Goal: Information Seeking & Learning: Learn about a topic

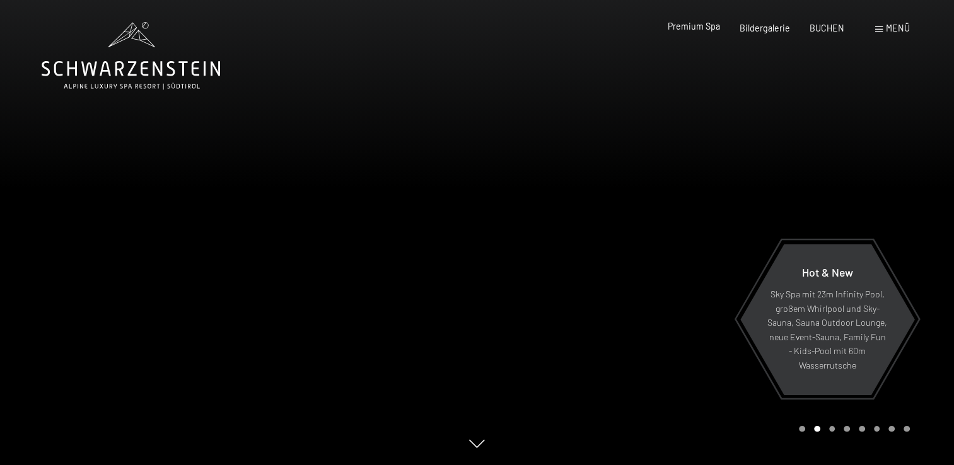
click at [702, 30] on span "Premium Spa" at bounding box center [694, 26] width 52 height 11
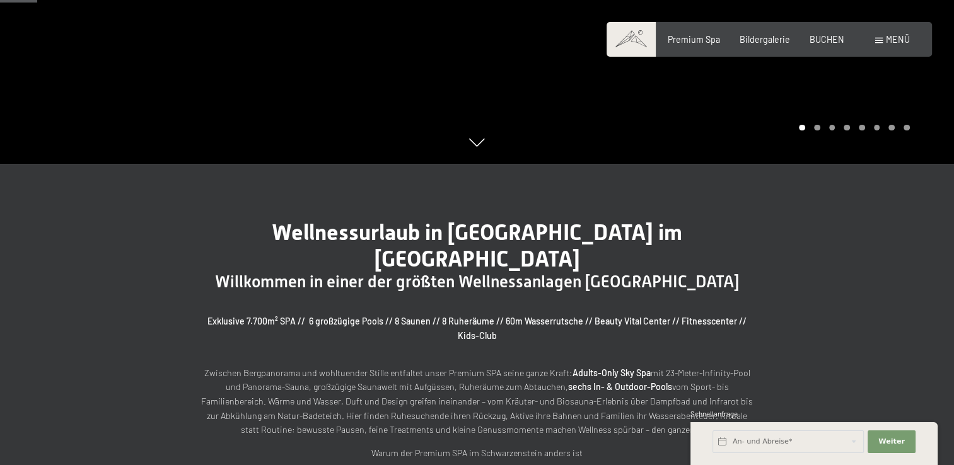
scroll to position [315, 0]
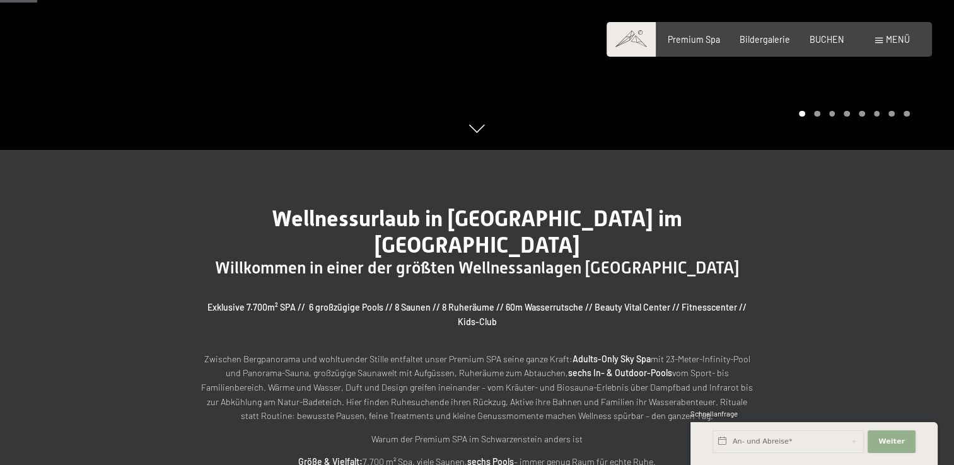
click at [897, 445] on span "Weiter" at bounding box center [891, 442] width 26 height 10
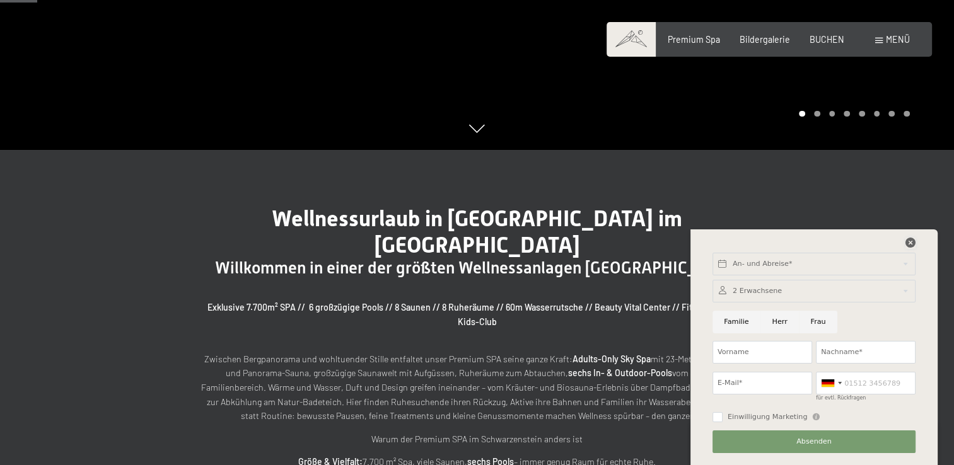
click at [911, 243] on icon at bounding box center [910, 243] width 10 height 10
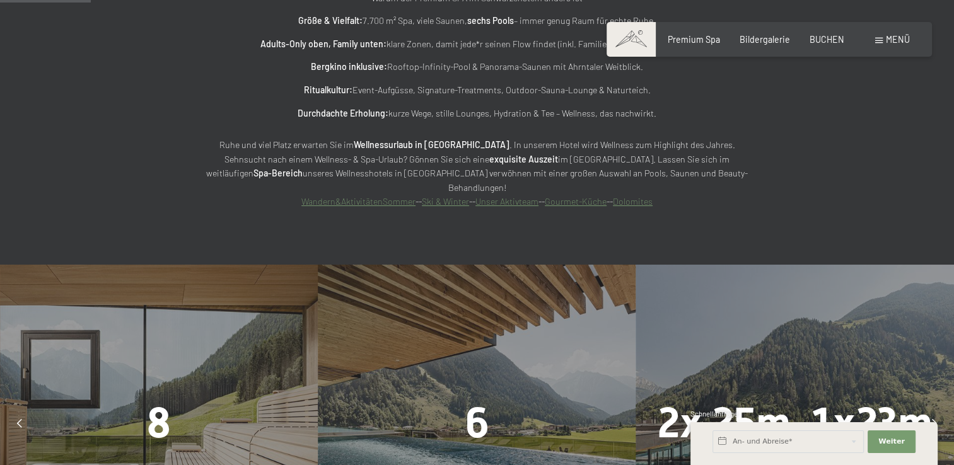
scroll to position [883, 0]
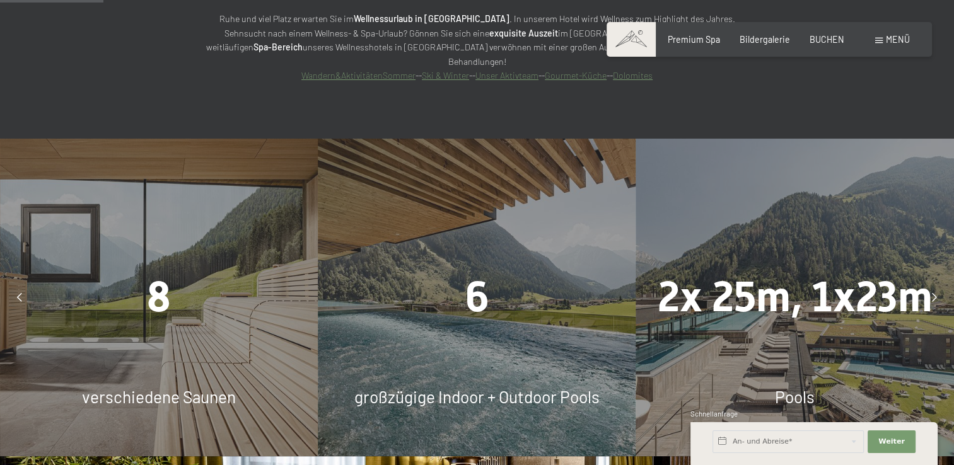
click at [156, 386] on div "verschiedene Saunen" at bounding box center [159, 397] width 318 height 23
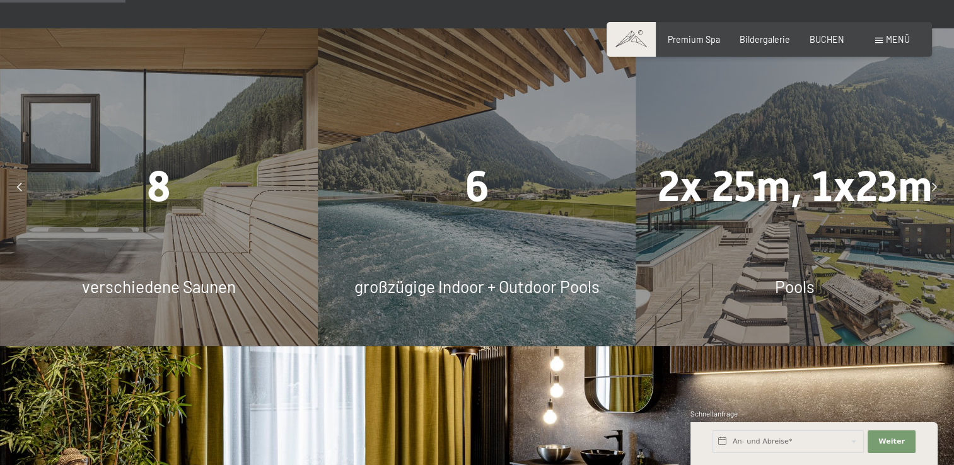
scroll to position [946, 0]
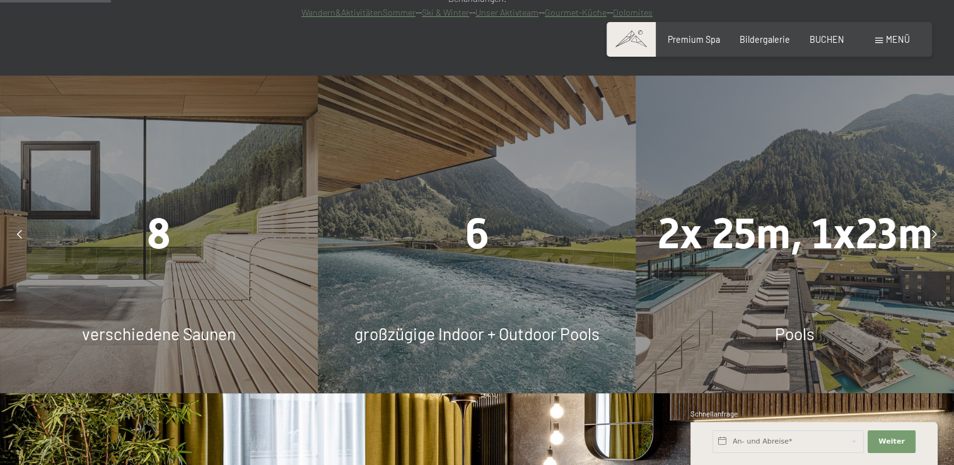
click at [939, 221] on div at bounding box center [935, 235] width 28 height 28
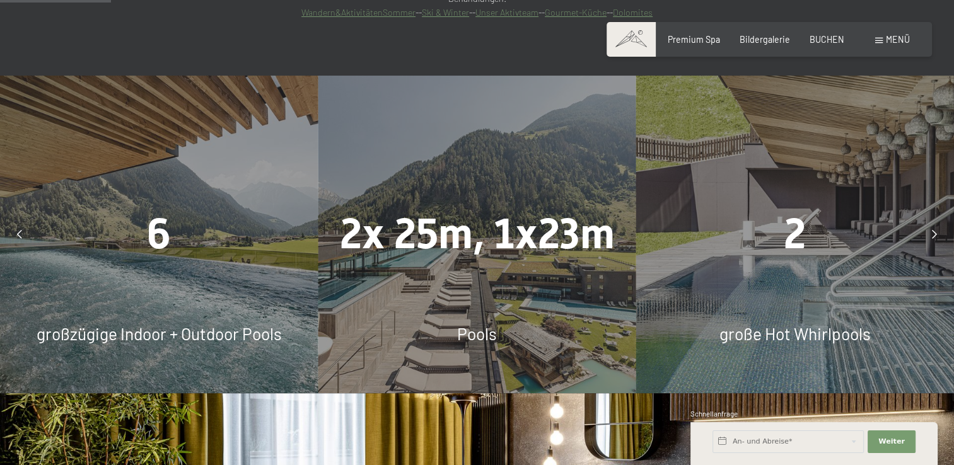
click at [938, 221] on div at bounding box center [935, 235] width 28 height 28
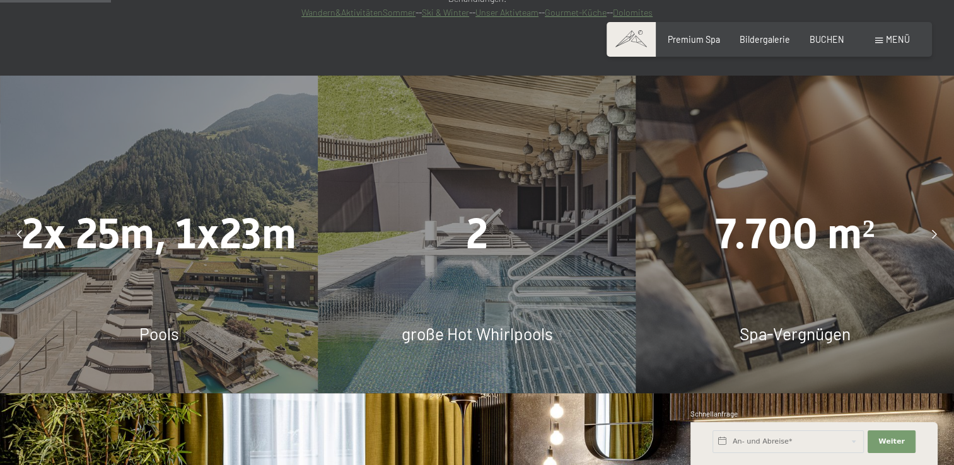
click at [938, 221] on div at bounding box center [935, 235] width 28 height 28
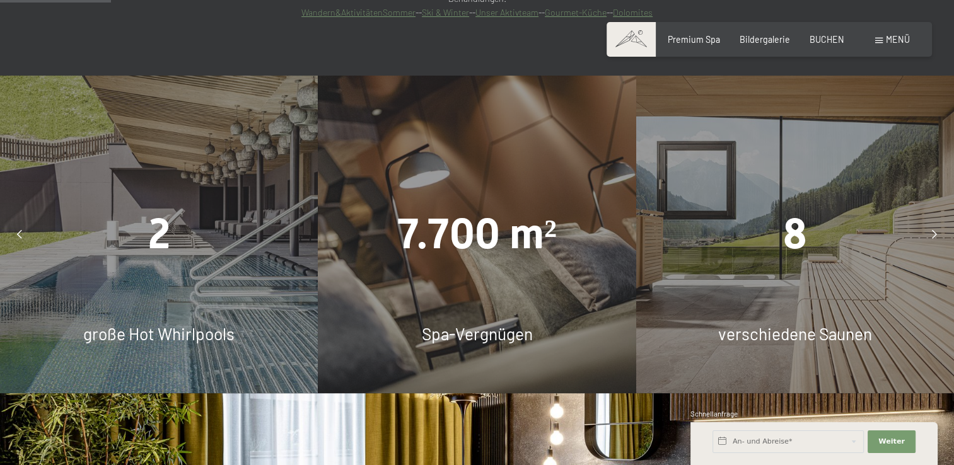
click at [938, 221] on div at bounding box center [935, 235] width 28 height 28
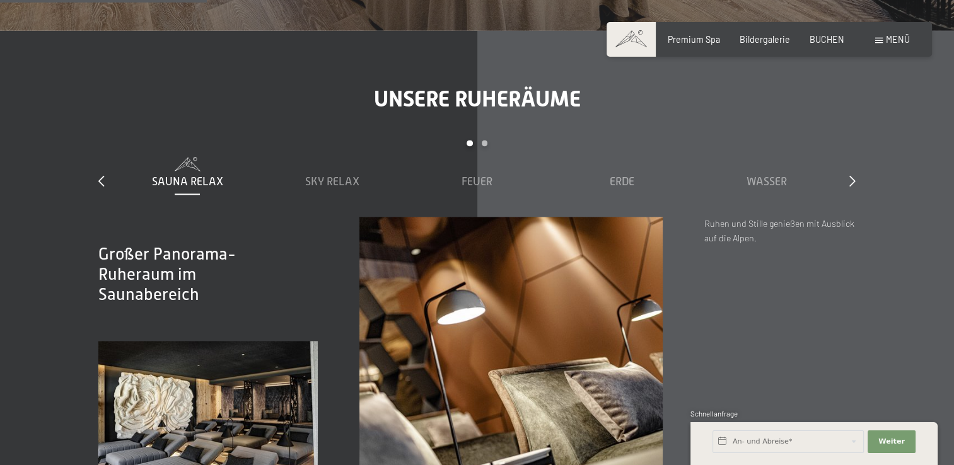
scroll to position [1765, 0]
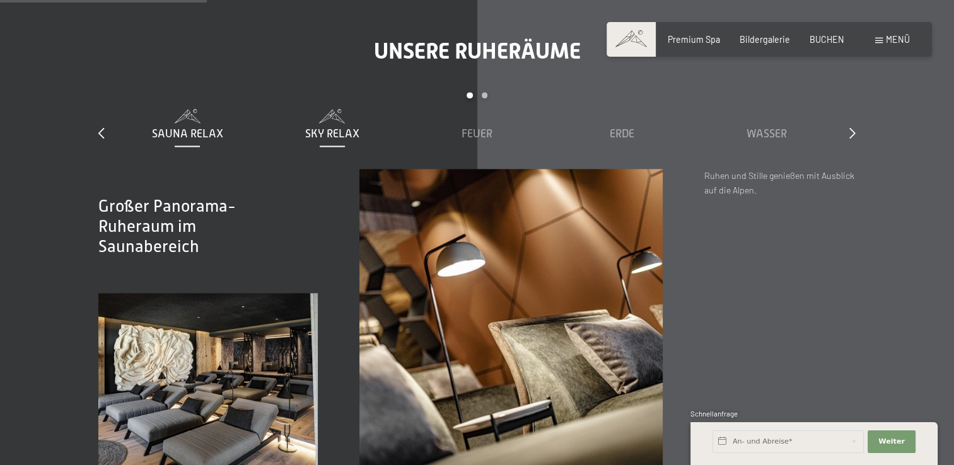
click at [337, 127] on span "Sky Relax" at bounding box center [332, 133] width 54 height 13
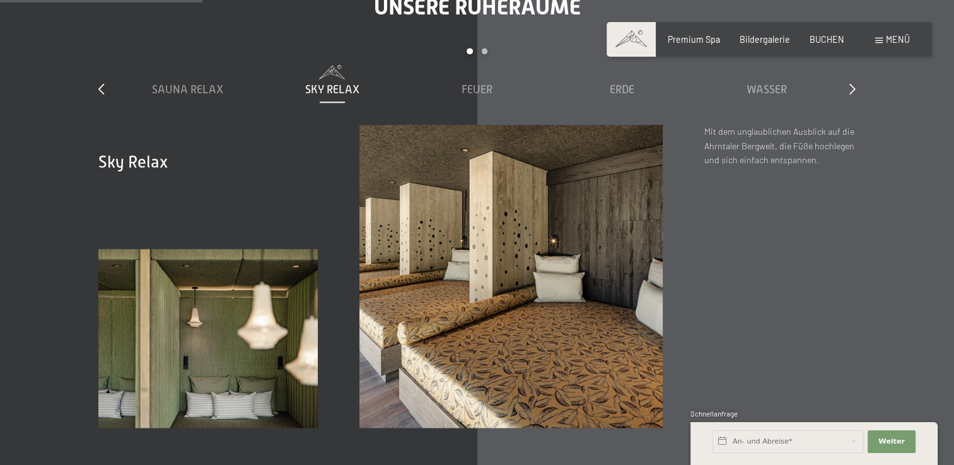
scroll to position [1702, 0]
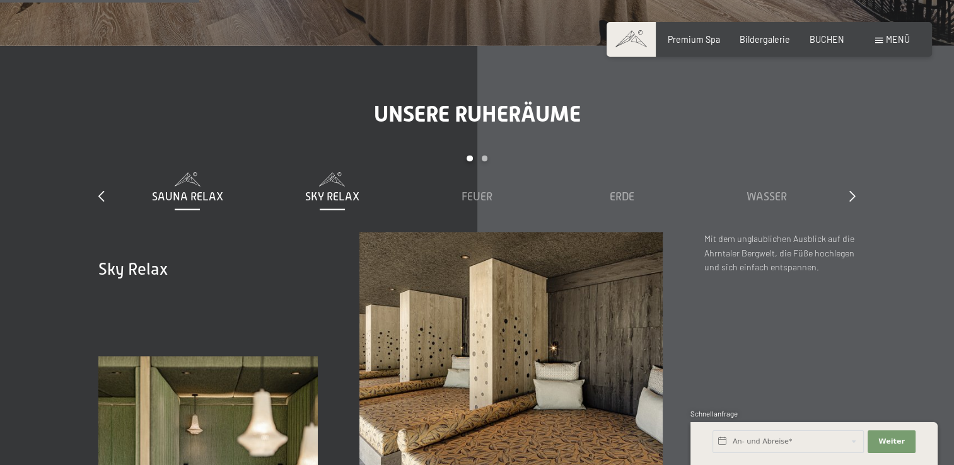
click at [164, 190] on span "Sauna Relax" at bounding box center [187, 196] width 71 height 13
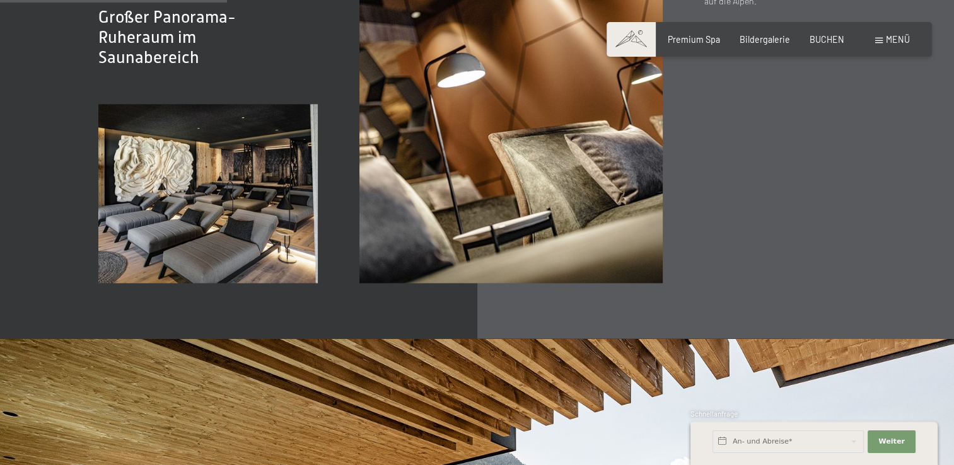
scroll to position [1765, 0]
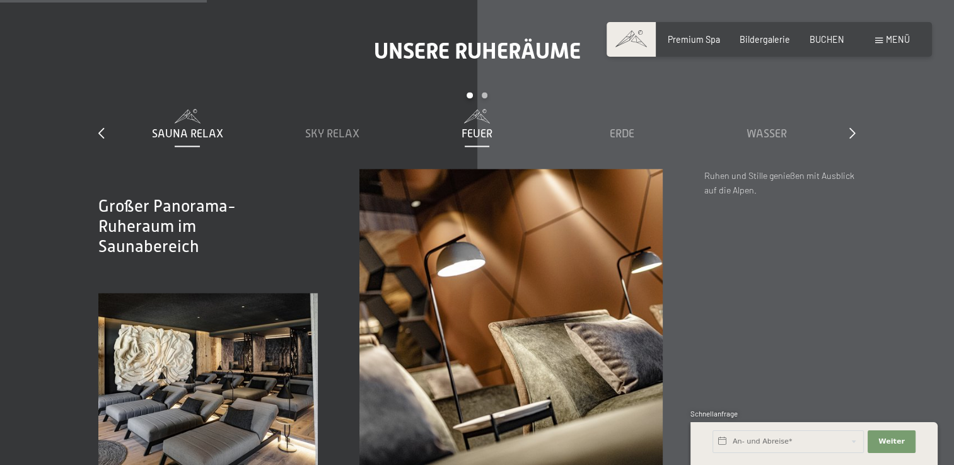
click at [475, 127] on span "Feuer" at bounding box center [477, 133] width 31 height 13
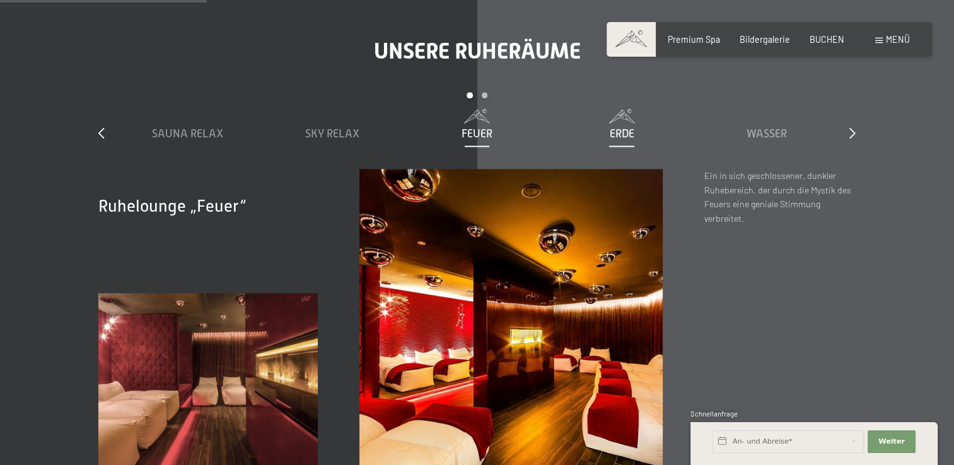
click at [622, 127] on span "Erde" at bounding box center [622, 133] width 25 height 13
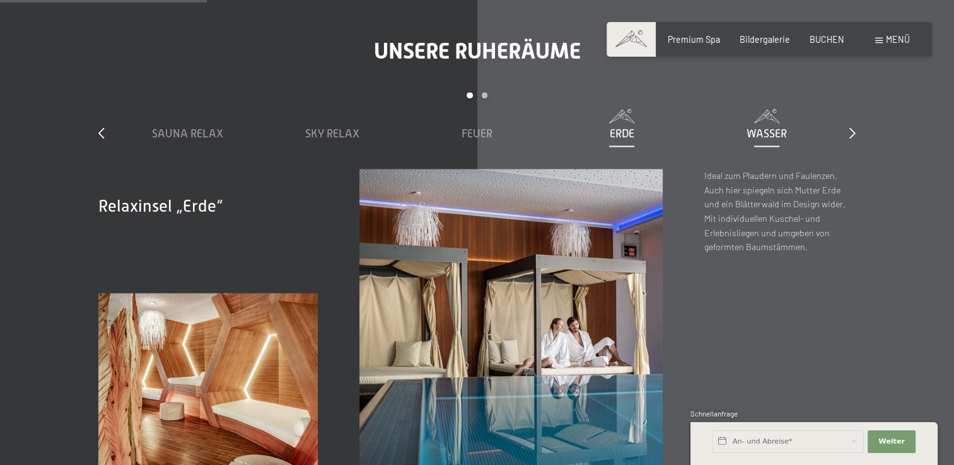
click at [769, 127] on span "Wasser" at bounding box center [767, 133] width 40 height 13
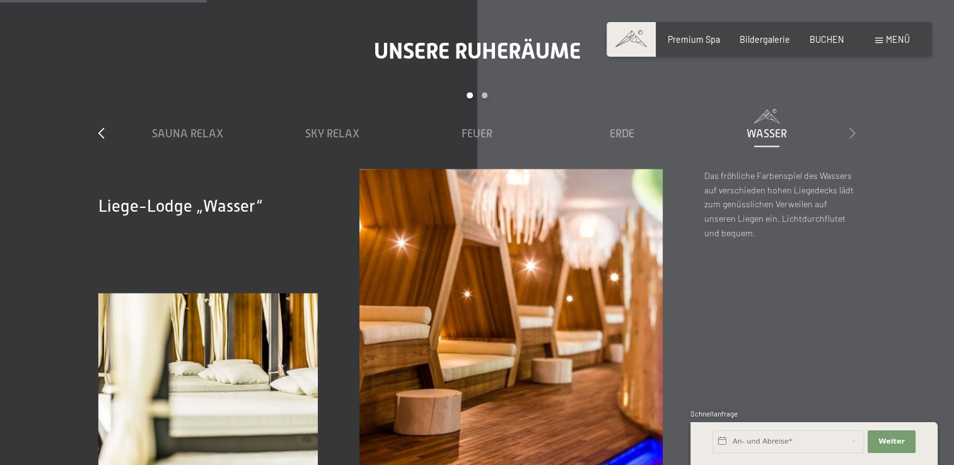
click at [852, 127] on icon at bounding box center [852, 132] width 6 height 11
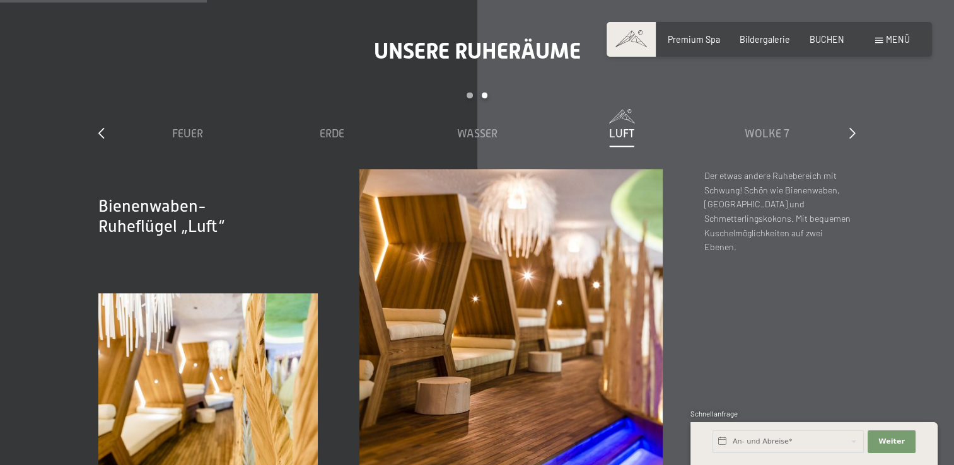
click at [617, 109] on span at bounding box center [622, 116] width 134 height 14
click at [471, 127] on span "Wasser" at bounding box center [477, 133] width 40 height 13
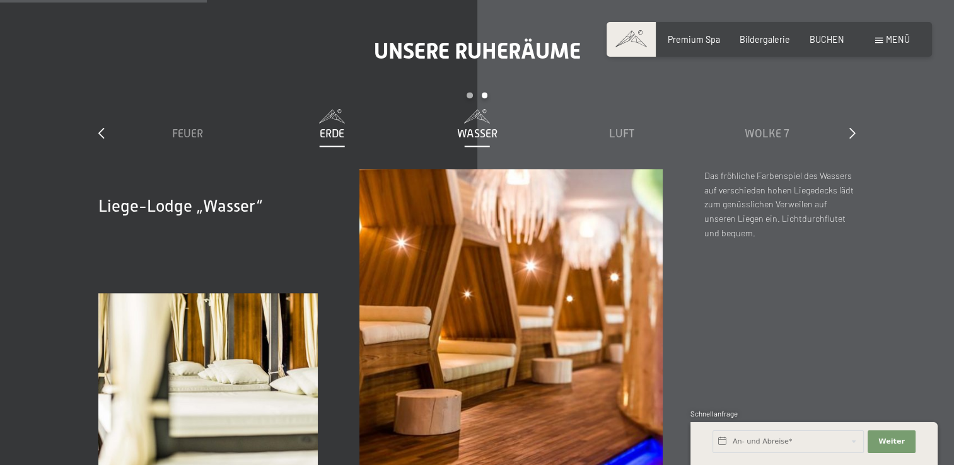
click at [340, 127] on span "Erde" at bounding box center [332, 133] width 25 height 13
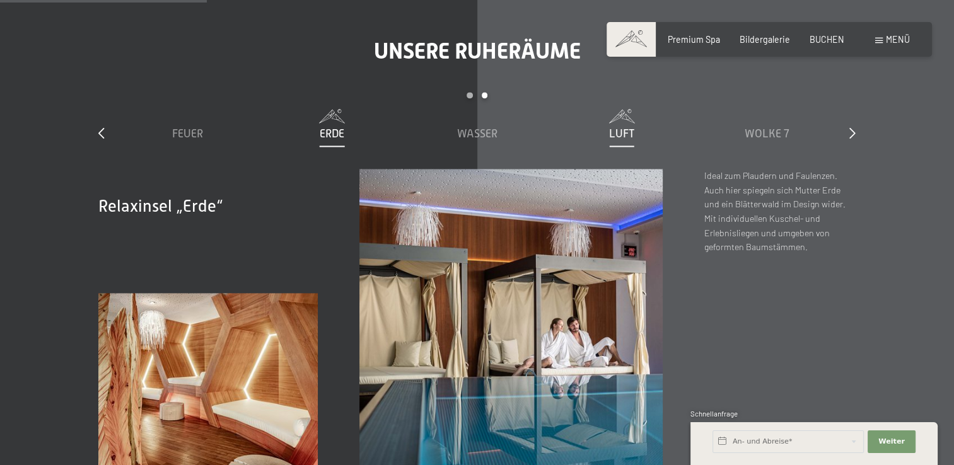
click at [615, 127] on span "Luft" at bounding box center [621, 133] width 25 height 13
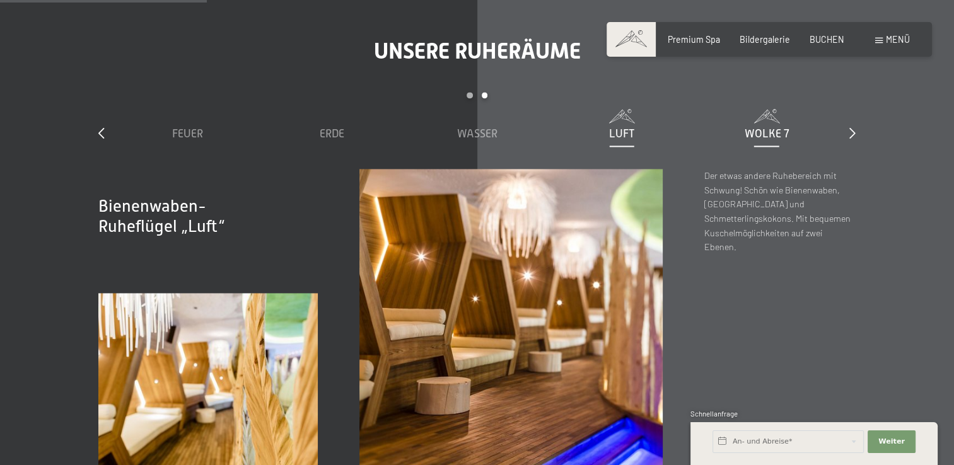
click at [747, 127] on span "Wolke 7" at bounding box center [766, 133] width 45 height 13
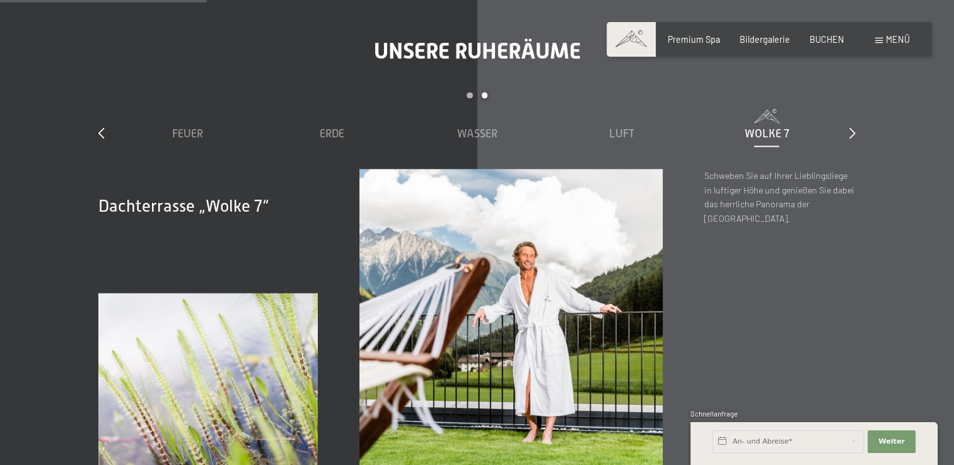
click at [857, 97] on div "Unsere Ruheräume slide 3 to 7 of 7 Sauna Relax Sky Relax Feuer Erde Wasser Luft…" at bounding box center [477, 255] width 840 height 434
click at [850, 127] on icon at bounding box center [852, 132] width 6 height 11
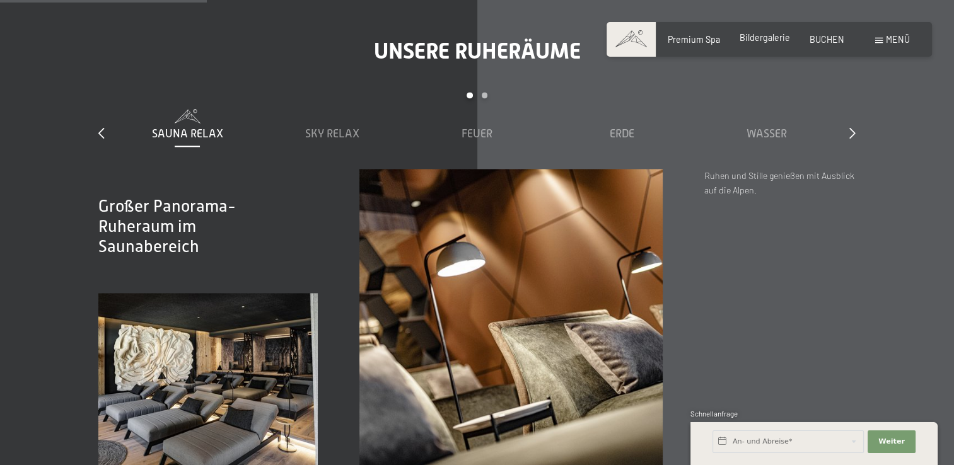
click at [772, 37] on span "Bildergalerie" at bounding box center [765, 37] width 50 height 11
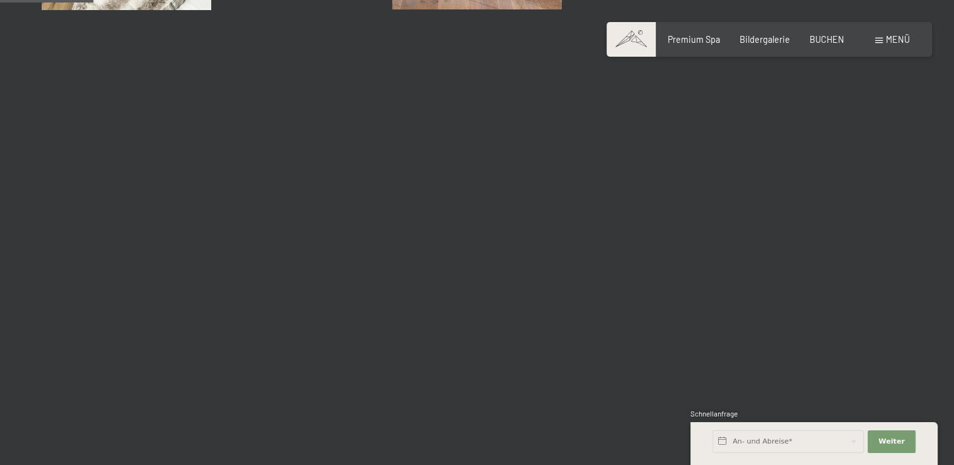
scroll to position [1324, 0]
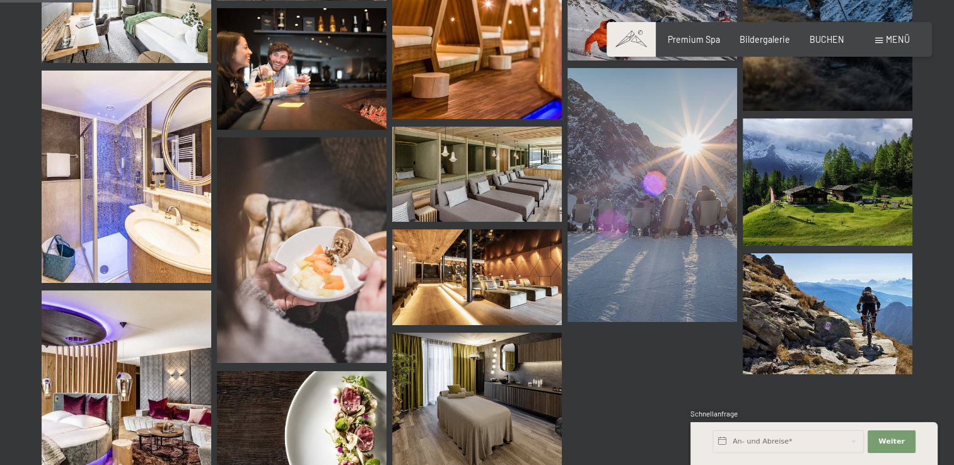
click at [902, 37] on span "Menü" at bounding box center [898, 39] width 24 height 11
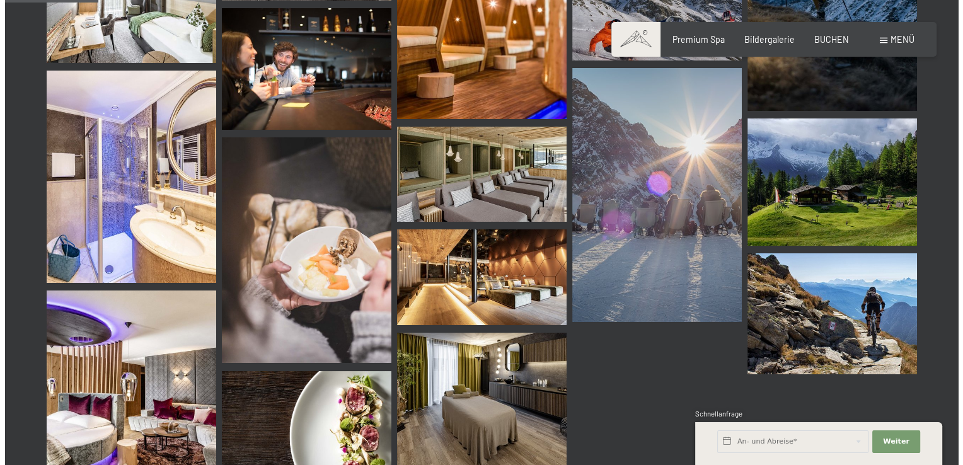
scroll to position [1333, 0]
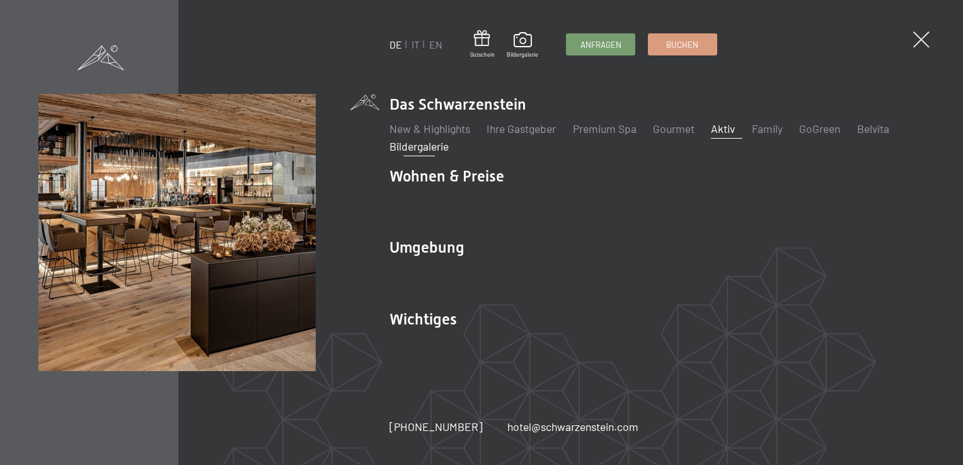
click at [725, 134] on link "Aktiv" at bounding box center [723, 129] width 24 height 14
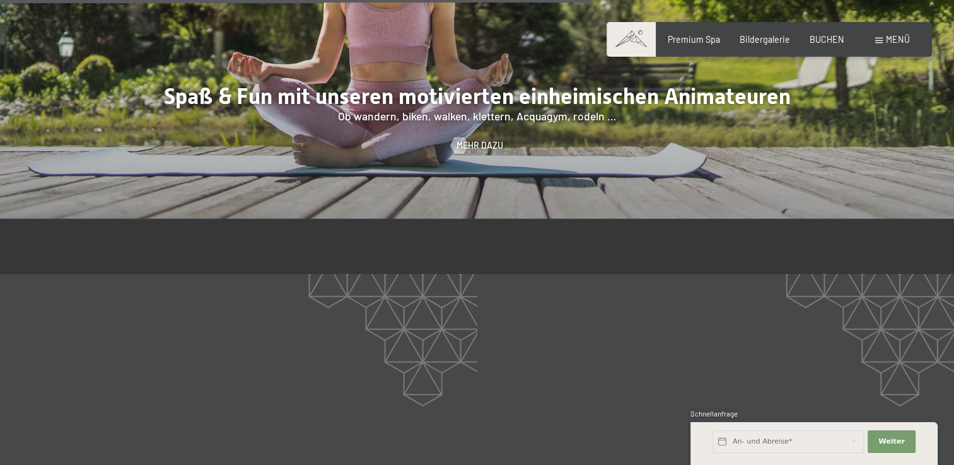
scroll to position [1765, 0]
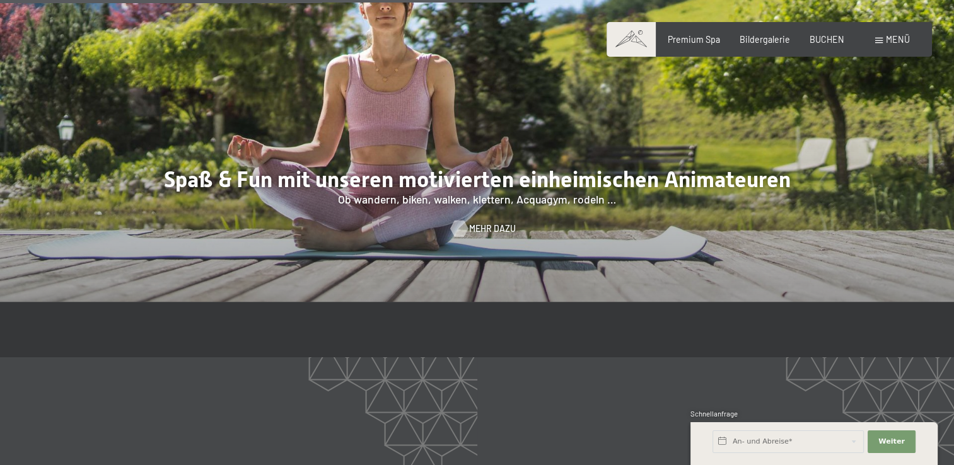
click at [474, 223] on span "Mehr dazu" at bounding box center [492, 229] width 47 height 13
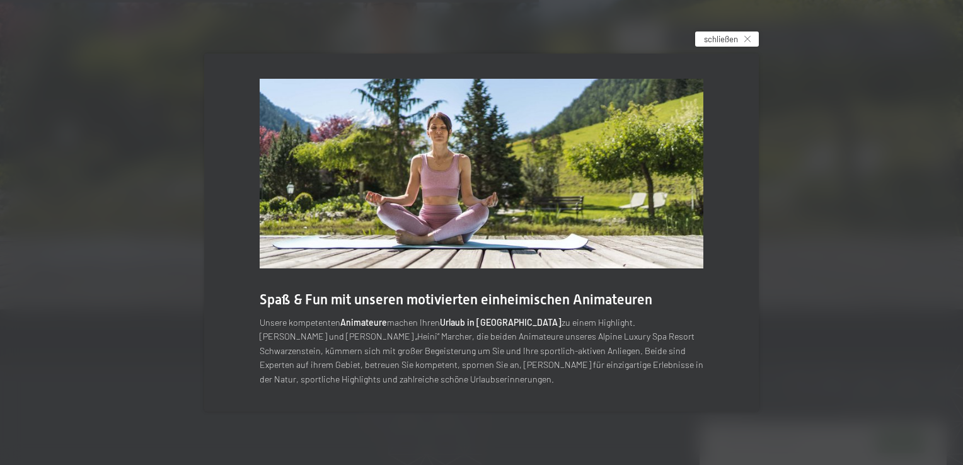
click at [716, 34] on span "schließen" at bounding box center [721, 38] width 34 height 11
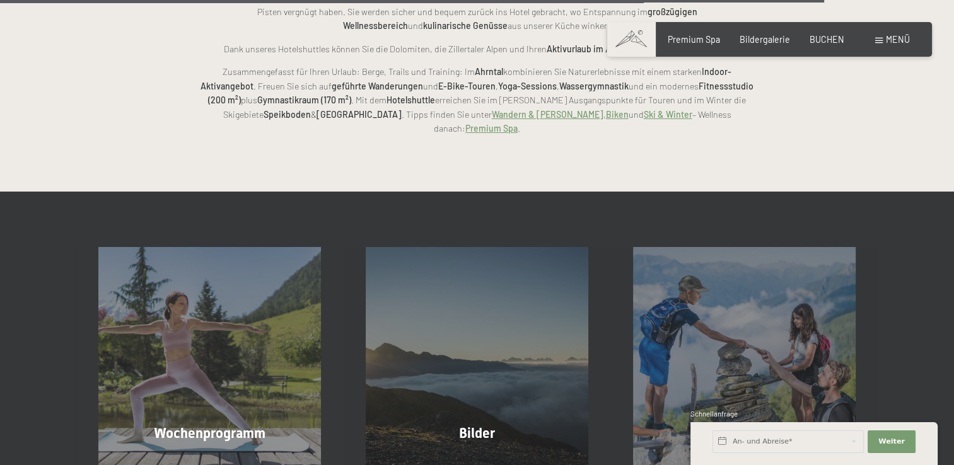
scroll to position [2774, 0]
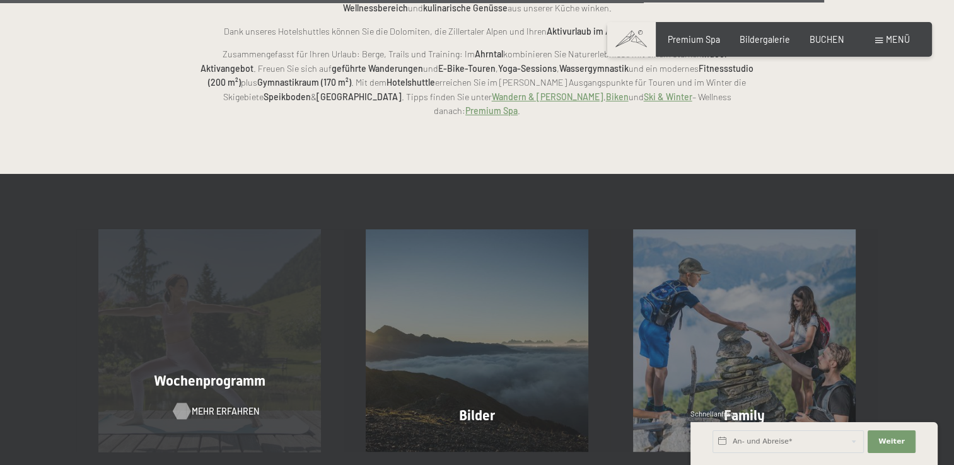
click at [184, 403] on div at bounding box center [181, 411] width 9 height 16
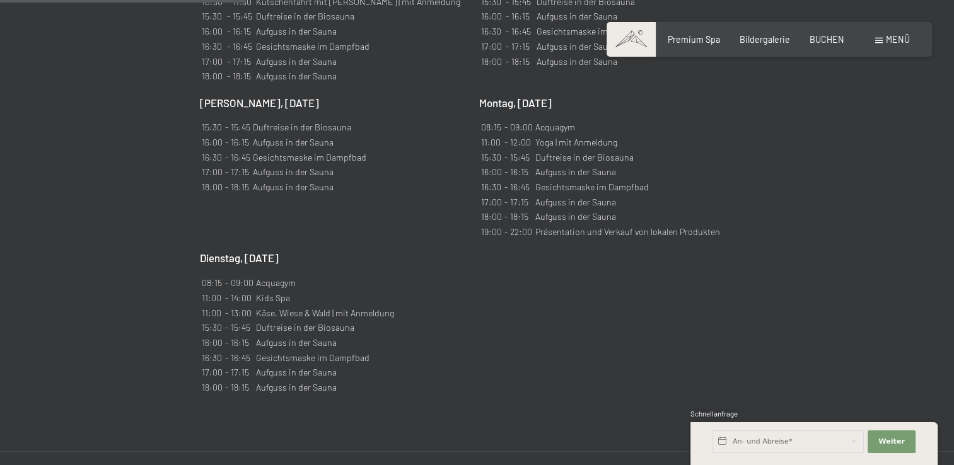
scroll to position [1324, 0]
